Goal: Information Seeking & Learning: Check status

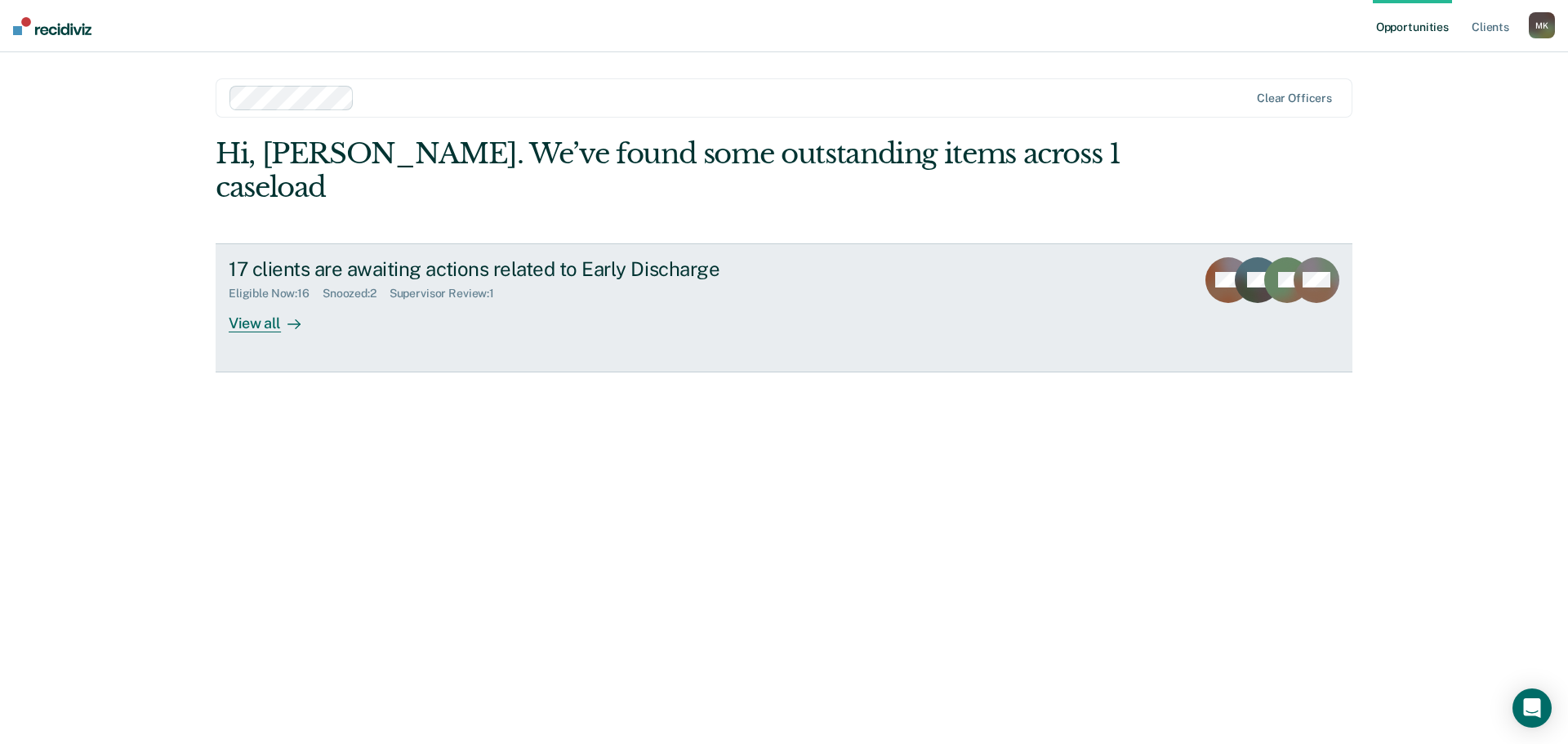
click at [722, 280] on div "Eligible Now : 16 Snoozed : 2 Supervisor Review : 1" at bounding box center [516, 290] width 573 height 21
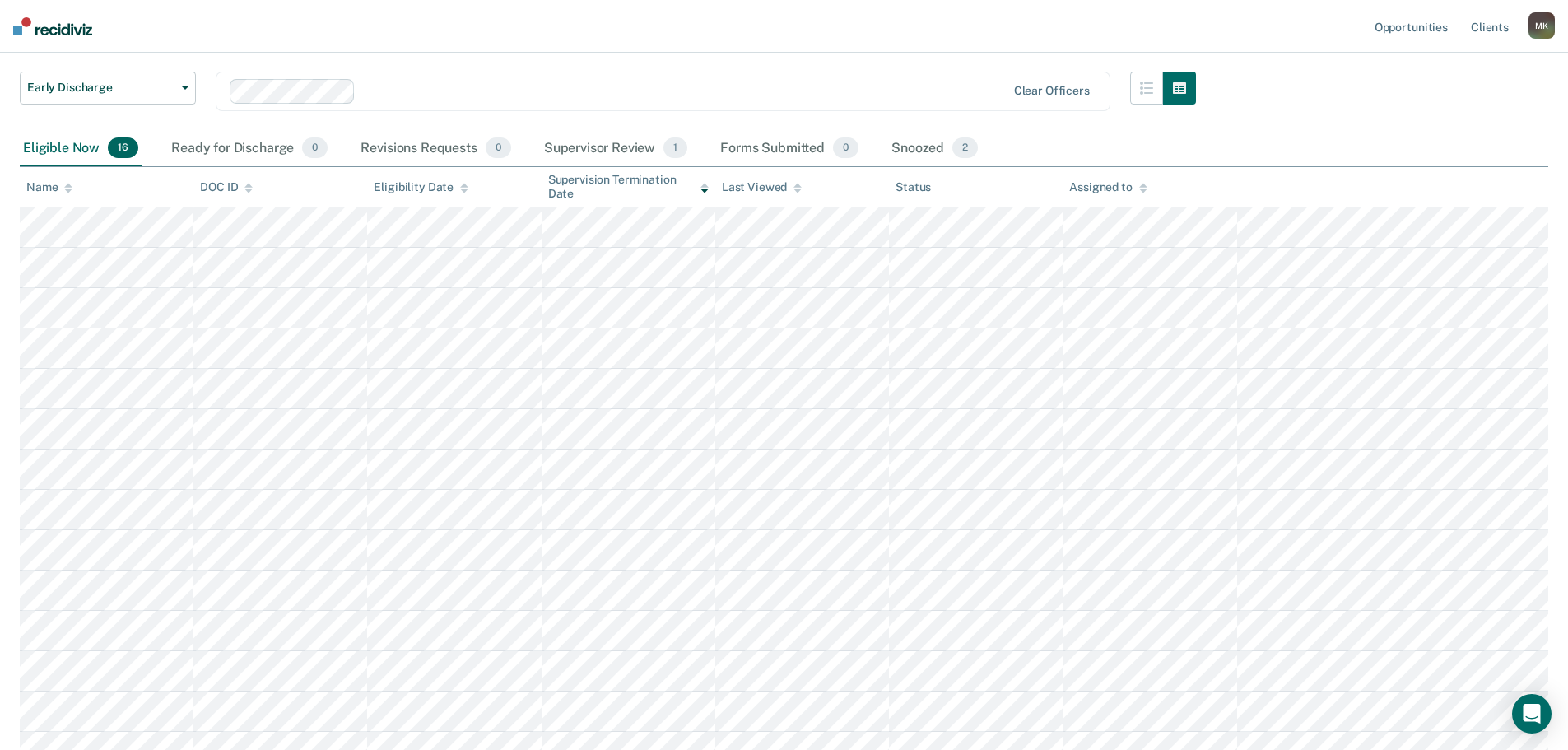
scroll to position [76, 0]
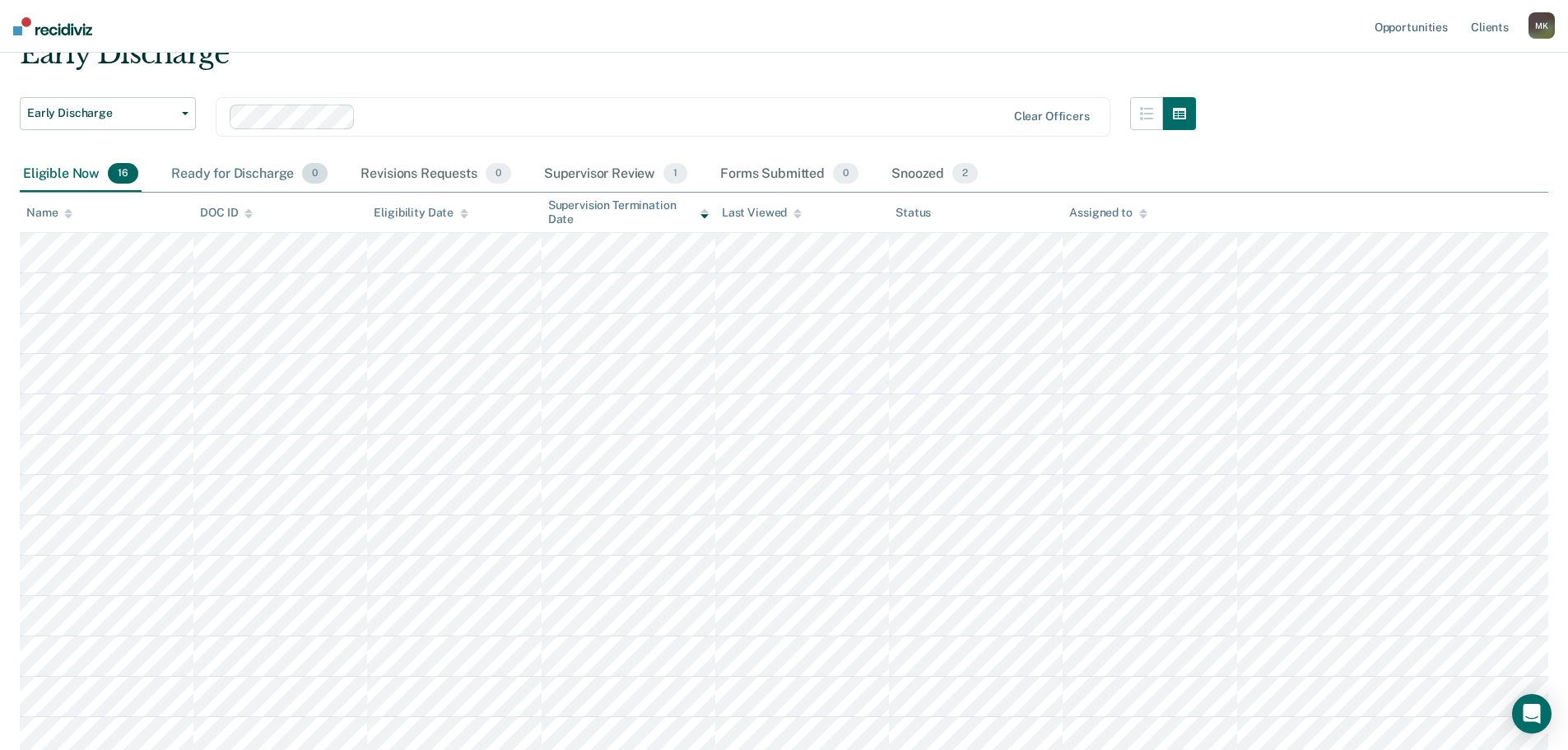
click at [229, 160] on div "Ready for Discharge 0" at bounding box center [249, 174] width 163 height 36
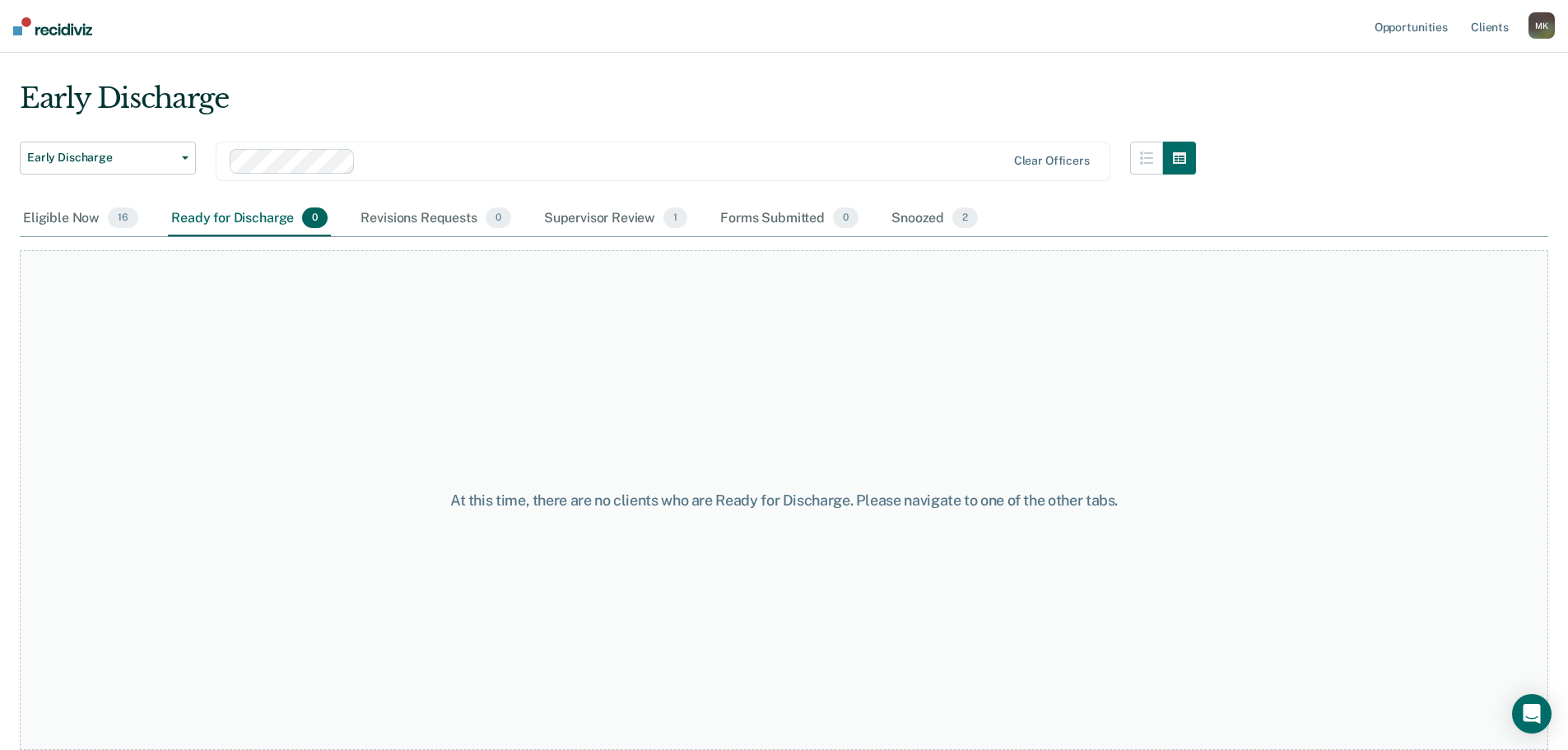
scroll to position [32, 0]
click at [54, 229] on div "Eligible Now 16" at bounding box center [81, 219] width 121 height 36
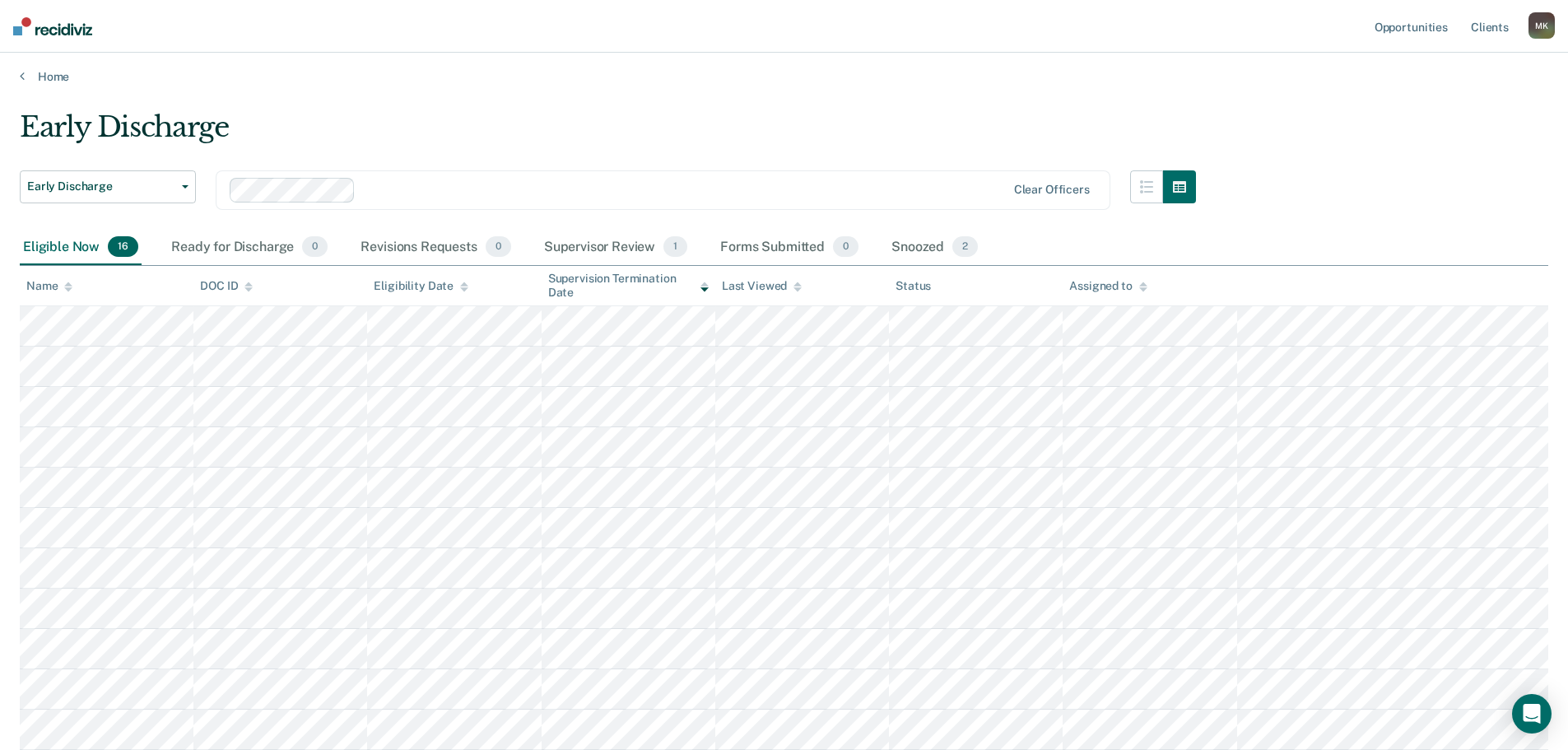
scroll to position [0, 0]
